Goal: Check status: Check status

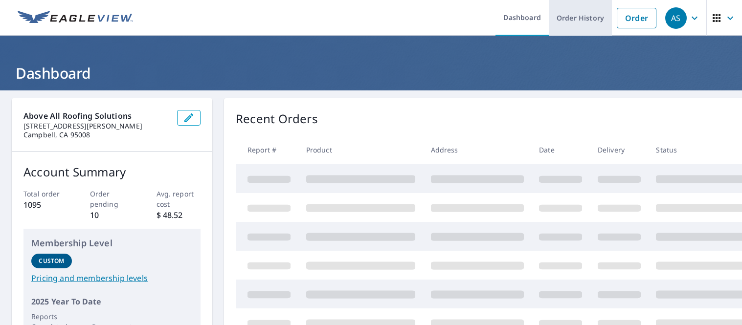
click at [560, 19] on link "Order History" at bounding box center [580, 18] width 63 height 36
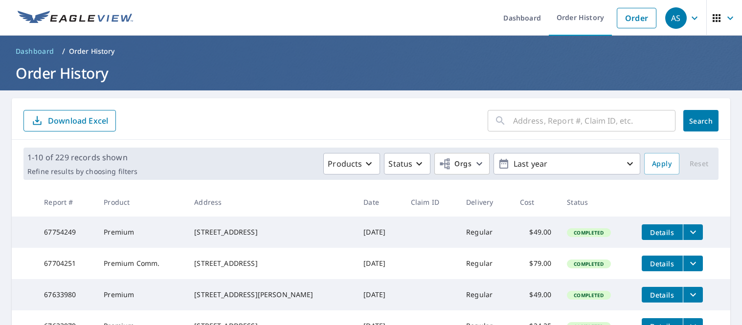
click at [545, 112] on input "text" at bounding box center [594, 120] width 162 height 27
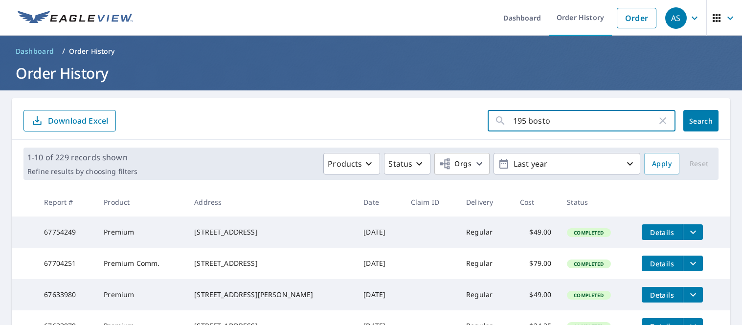
type input "195 [GEOGRAPHIC_DATA]"
click button "Search" at bounding box center [700, 121] width 35 height 22
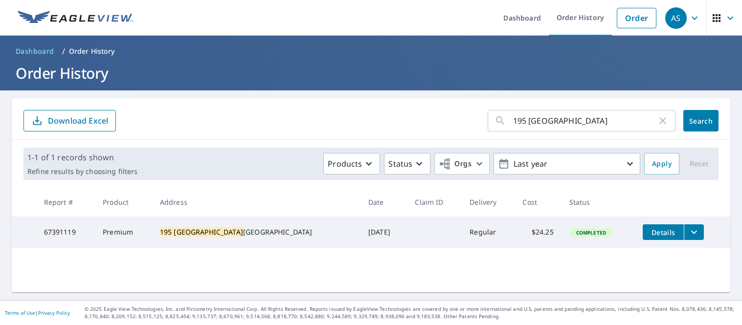
click at [688, 233] on icon "filesDropdownBtn-67391119" at bounding box center [694, 232] width 12 height 12
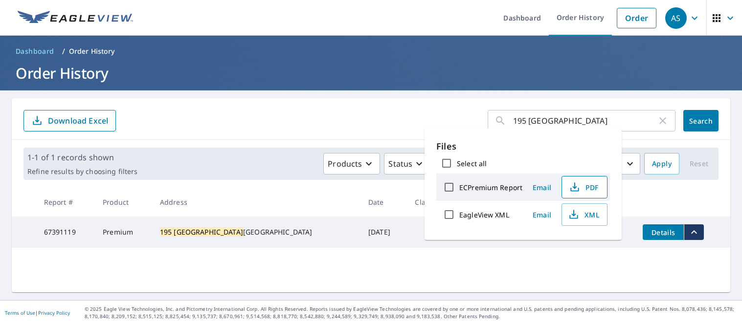
click at [576, 188] on icon "button" at bounding box center [575, 187] width 12 height 12
